Goal: Find specific page/section: Find specific page/section

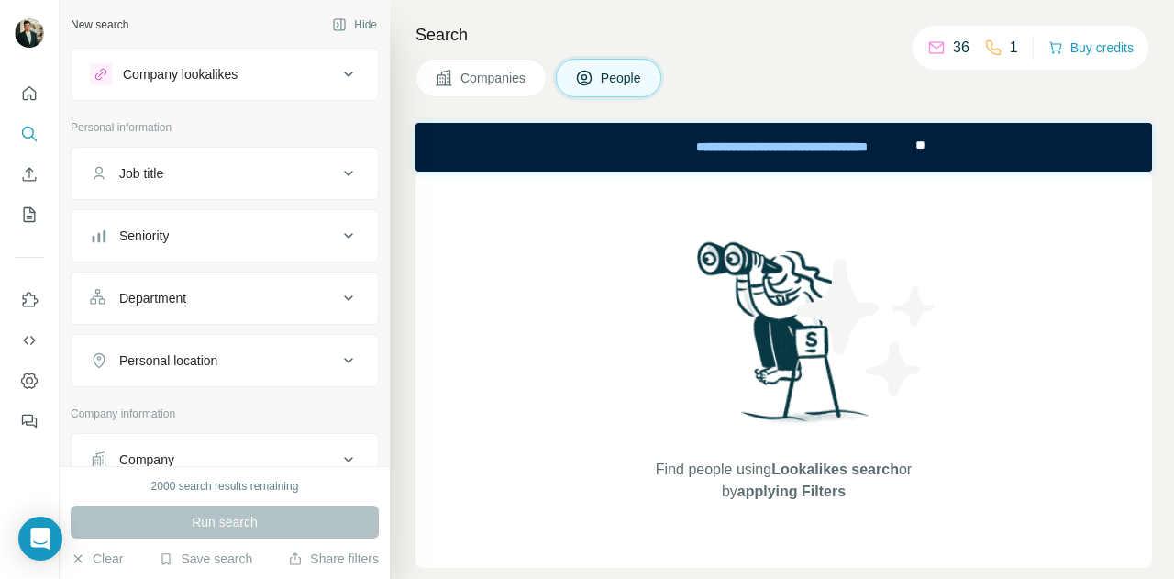
click at [344, 75] on icon at bounding box center [348, 75] width 9 height 6
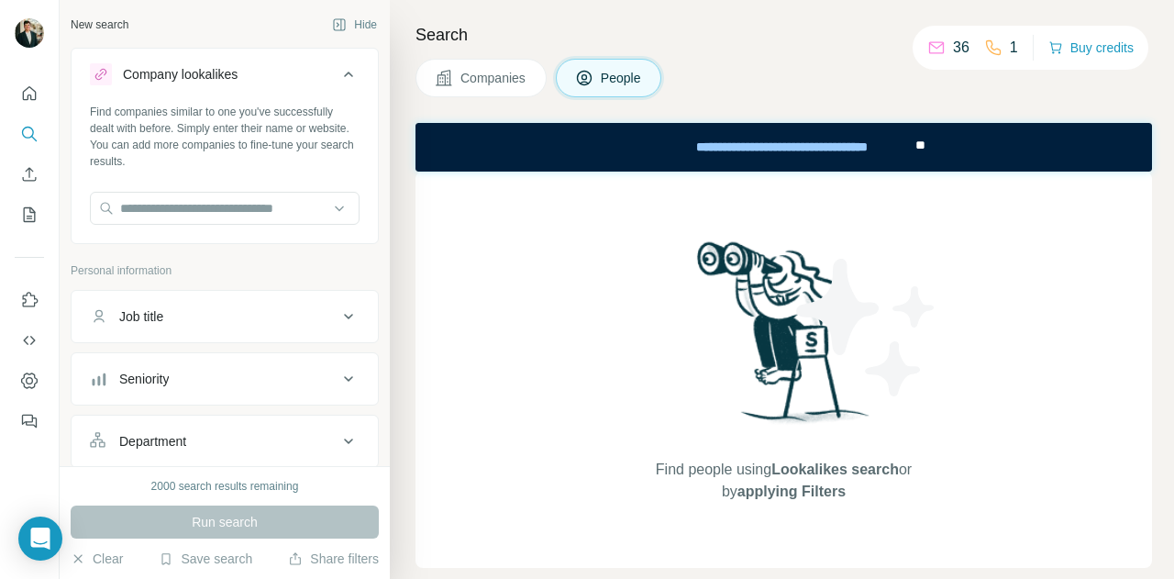
drag, startPoint x: 332, startPoint y: 76, endPoint x: 330, endPoint y: 67, distance: 9.4
click at [338, 67] on icon at bounding box center [349, 74] width 22 height 22
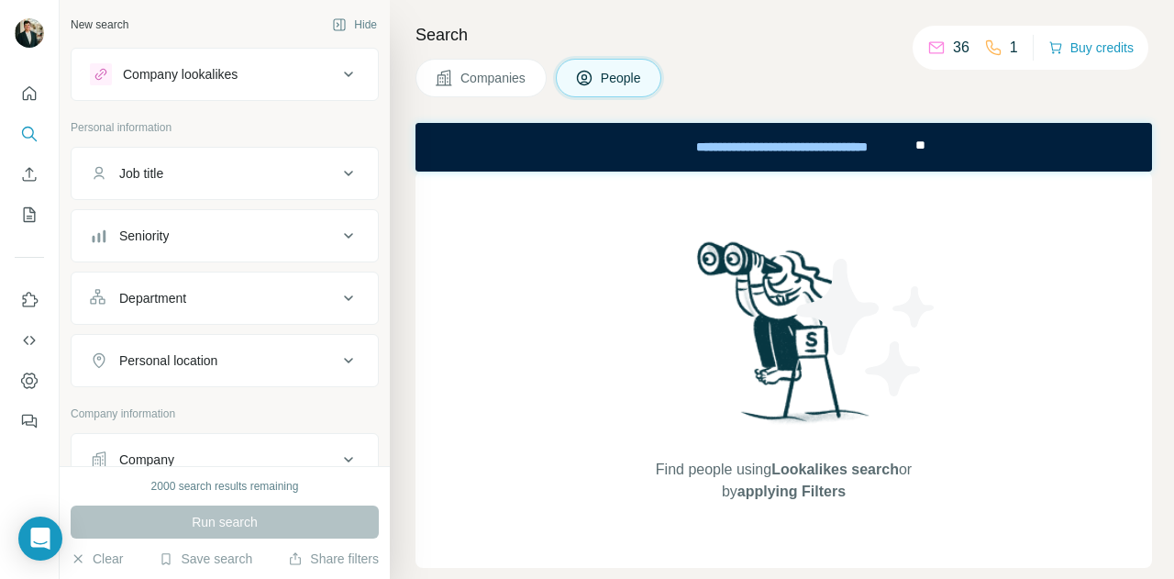
click at [288, 173] on div "Job title" at bounding box center [214, 173] width 248 height 18
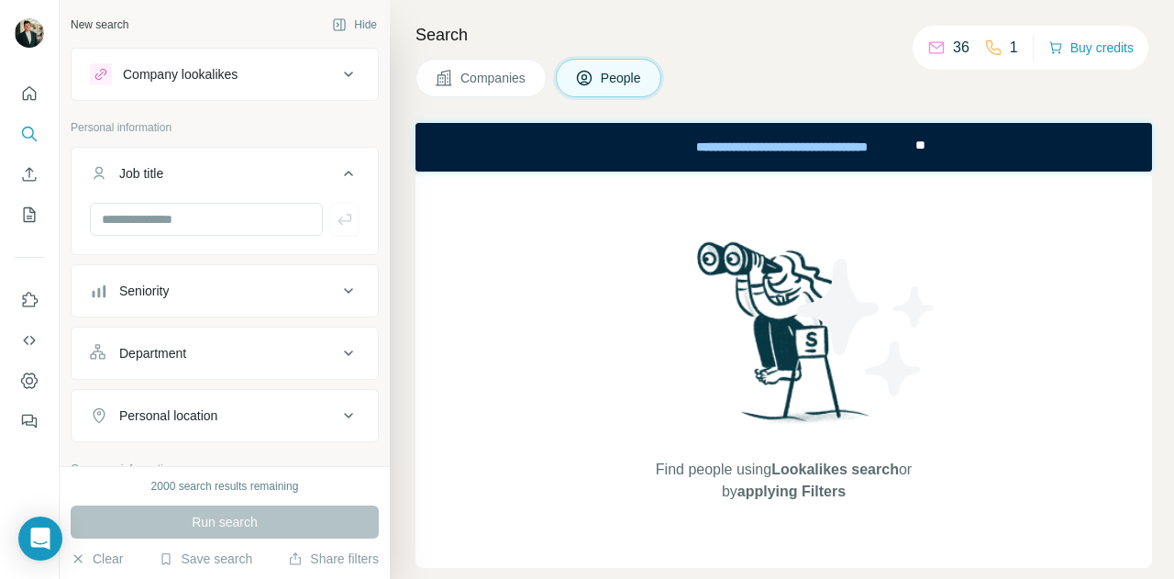
click at [287, 173] on div "Job title" at bounding box center [214, 173] width 248 height 18
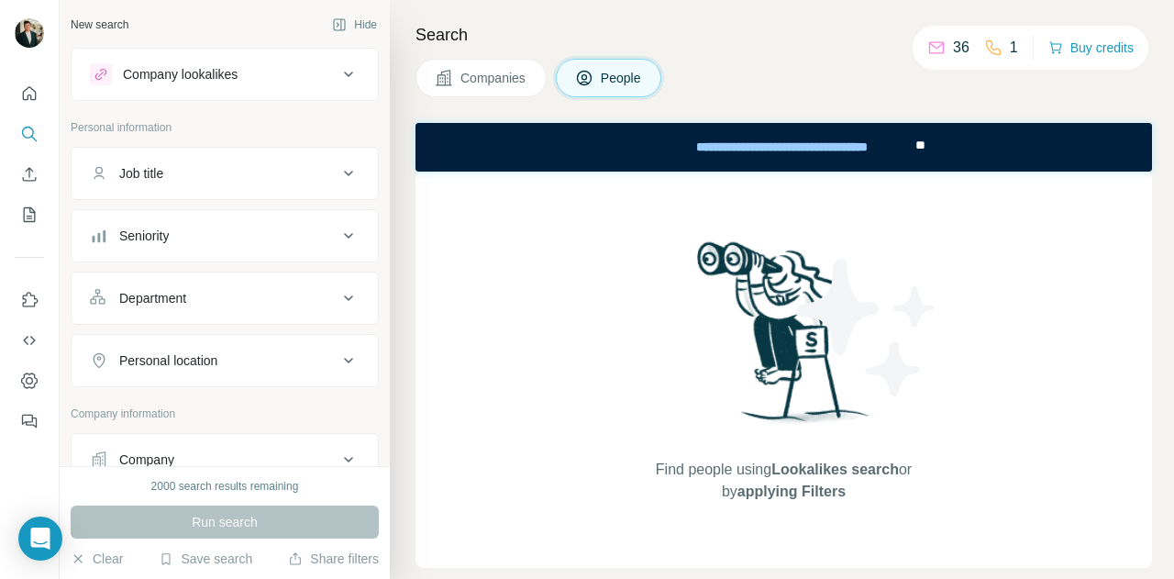
click at [284, 239] on div "Seniority" at bounding box center [214, 236] width 248 height 18
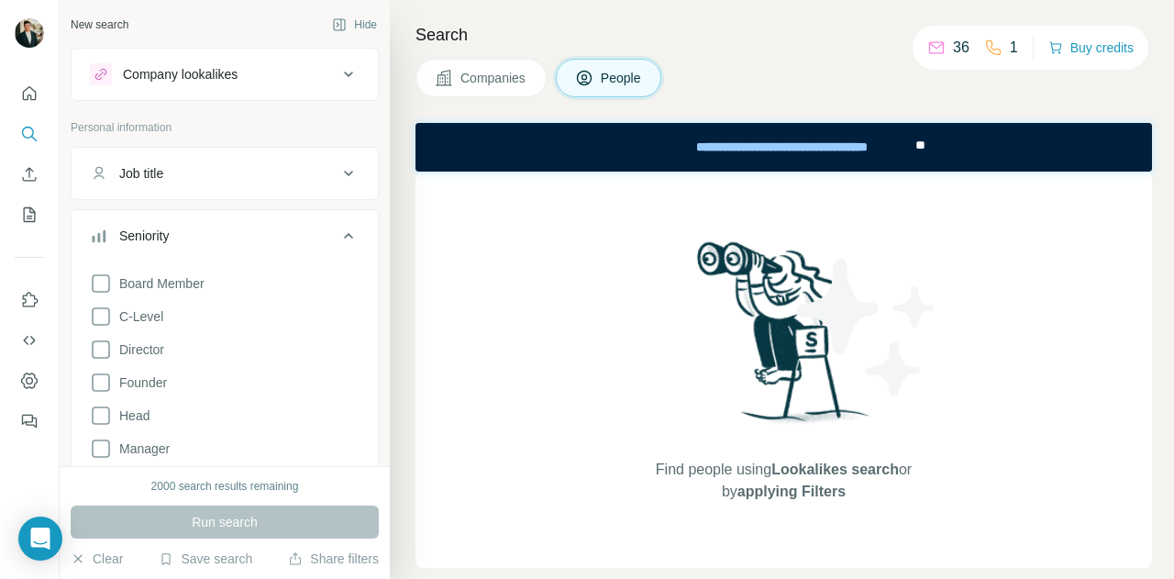
click at [278, 224] on button "Seniority" at bounding box center [225, 239] width 306 height 51
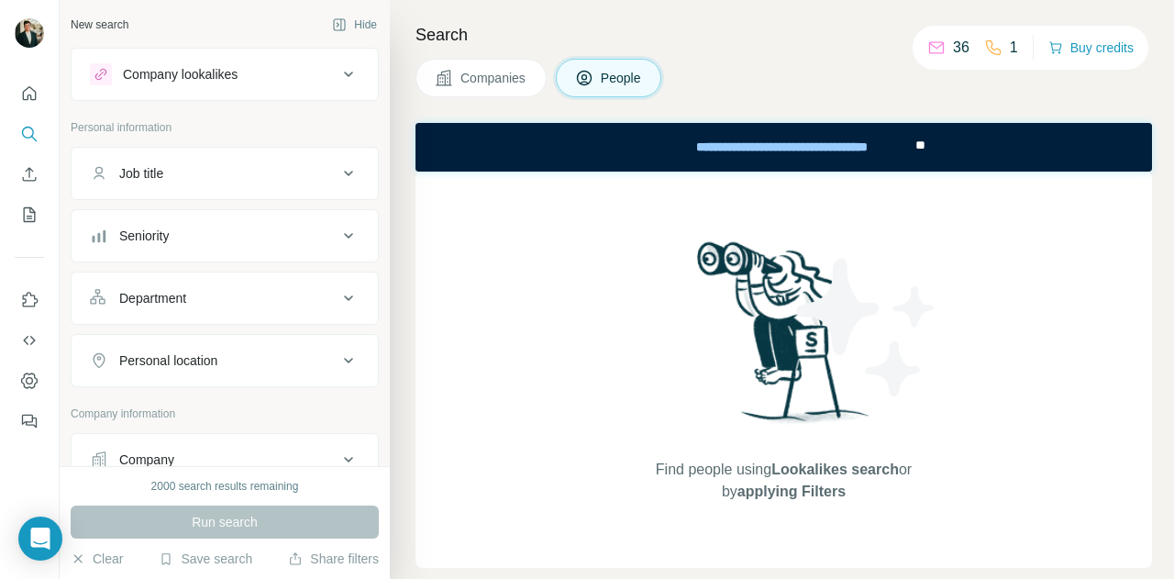
click at [226, 297] on div "Department" at bounding box center [214, 298] width 248 height 18
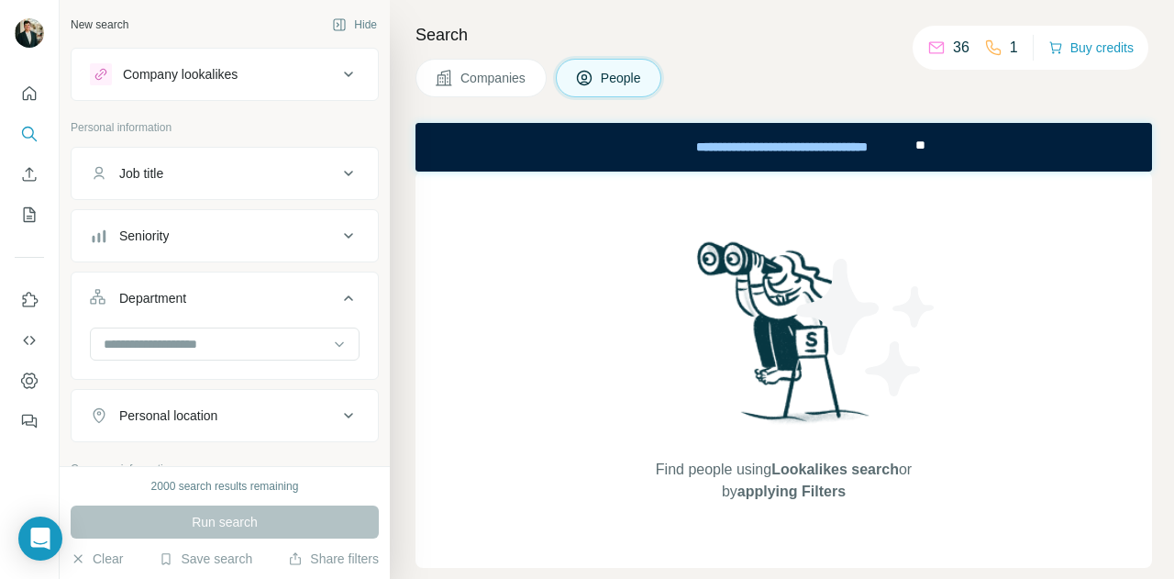
click at [226, 297] on div "Department" at bounding box center [214, 298] width 248 height 18
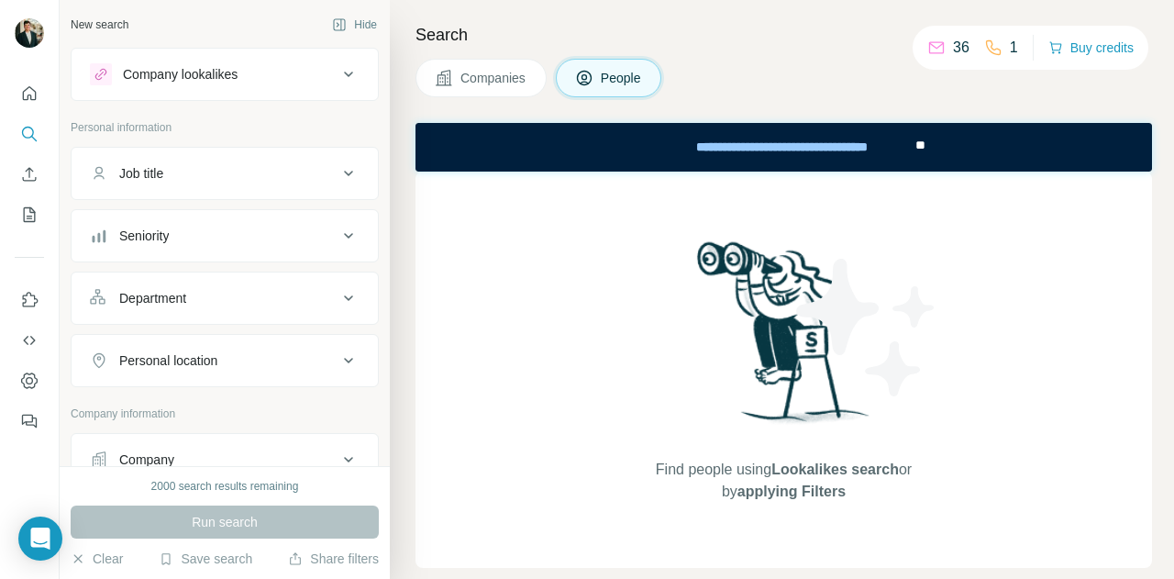
click at [224, 373] on button "Personal location" at bounding box center [225, 361] width 306 height 44
click at [228, 355] on div "Personal location" at bounding box center [214, 360] width 248 height 18
